Goal: Find contact information: Find contact information

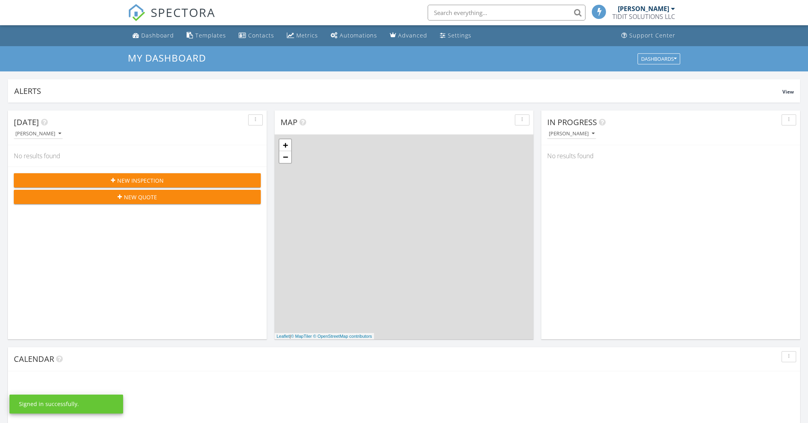
scroll to position [719, 808]
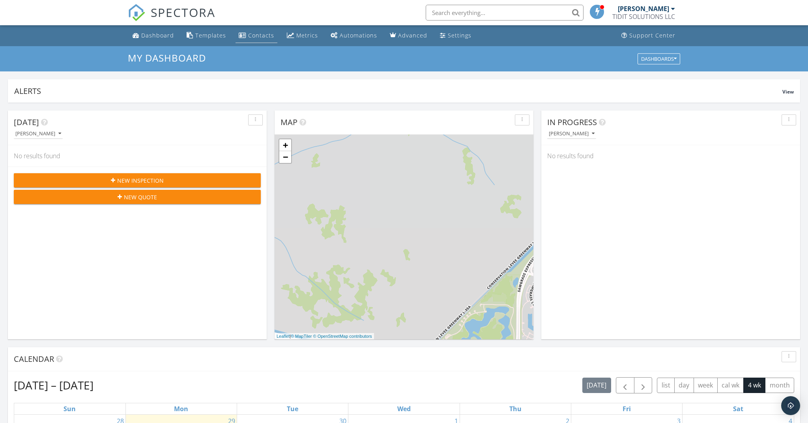
click at [262, 34] on div "Contacts" at bounding box center [261, 35] width 26 height 7
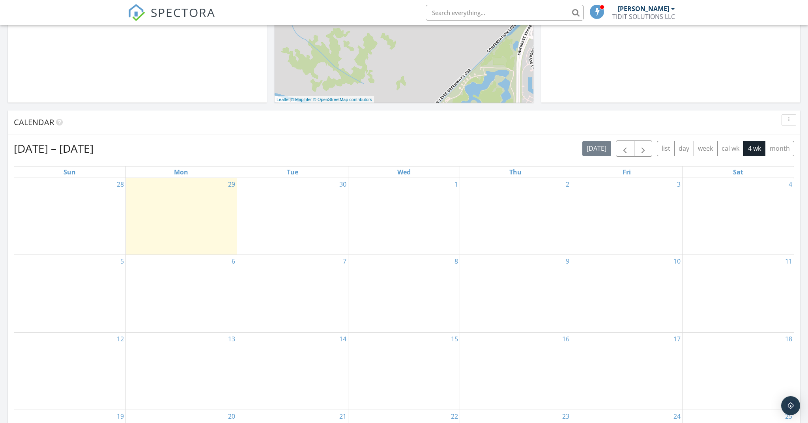
scroll to position [237, 0]
click at [627, 150] on span "button" at bounding box center [624, 148] width 9 height 9
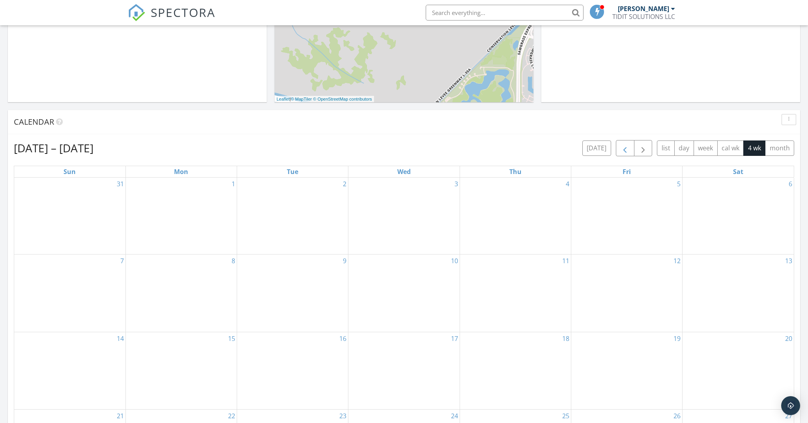
click at [622, 148] on span "button" at bounding box center [624, 148] width 9 height 9
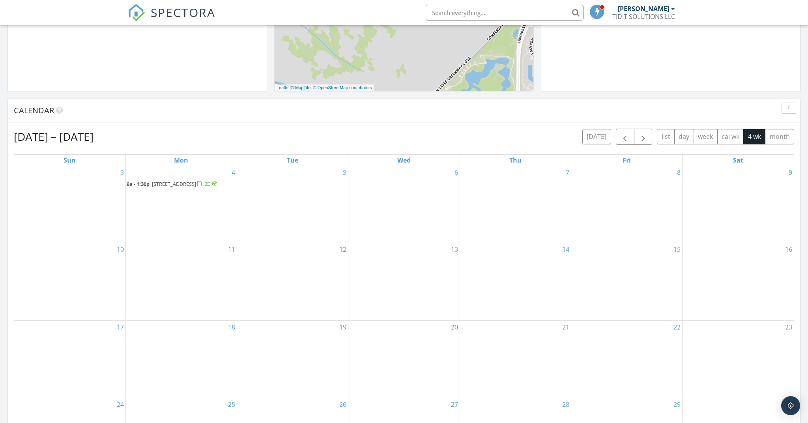
scroll to position [249, 0]
click at [188, 185] on span "[STREET_ADDRESS]" at bounding box center [174, 183] width 44 height 7
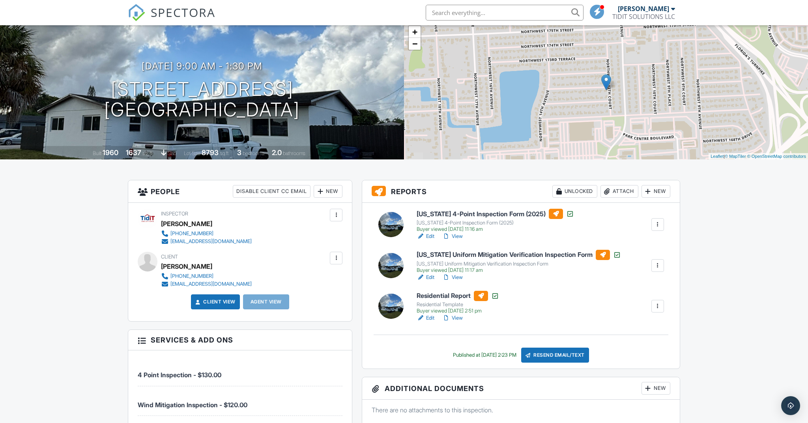
scroll to position [62, 0]
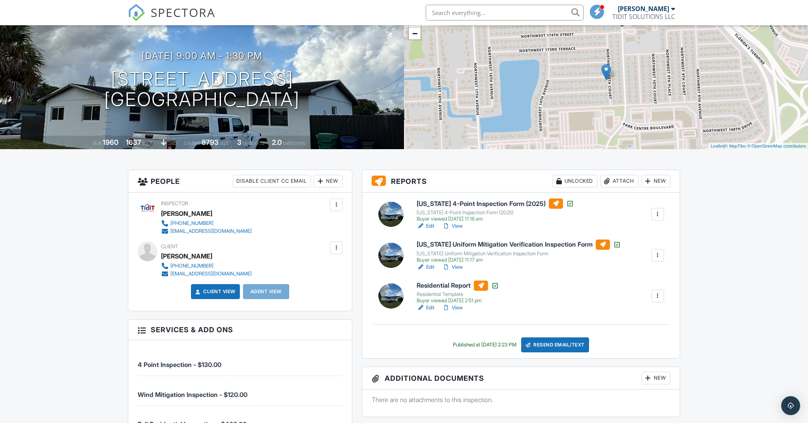
drag, startPoint x: 229, startPoint y: 255, endPoint x: 164, endPoint y: 255, distance: 65.5
click at [164, 255] on div "[PERSON_NAME]" at bounding box center [209, 256] width 97 height 12
copy div "[PERSON_NAME]"
drag, startPoint x: 253, startPoint y: 274, endPoint x: 171, endPoint y: 275, distance: 81.3
click at [171, 275] on div "Client WILLIAN CARDENAS 305-484-9491 williandcardenas@gmail.com" at bounding box center [225, 259] width 129 height 36
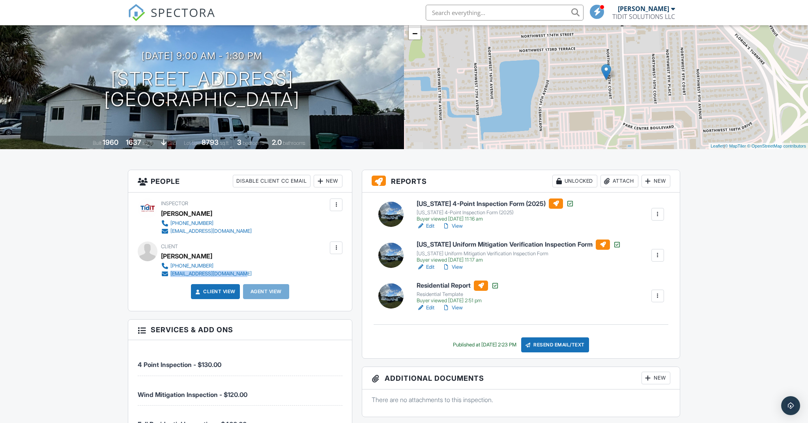
copy div "[EMAIL_ADDRESS][DOMAIN_NAME]"
drag, startPoint x: 214, startPoint y: 264, endPoint x: 196, endPoint y: 264, distance: 17.4
drag, startPoint x: 242, startPoint y: 264, endPoint x: 172, endPoint y: 266, distance: 70.7
click at [172, 266] on div "305-484-9491 williandcardenas@gmail.com" at bounding box center [209, 270] width 97 height 16
copy div "[PHONE_NUMBER]"
